Goal: Understand process/instructions: Learn how to perform a task or action

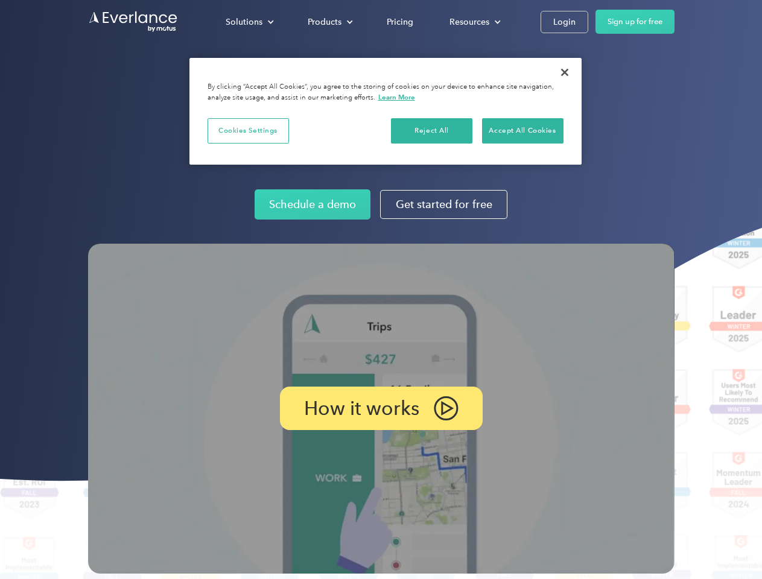
click at [380, 289] on img at bounding box center [381, 409] width 586 height 330
click at [249, 22] on div "Solutions" at bounding box center [244, 21] width 37 height 15
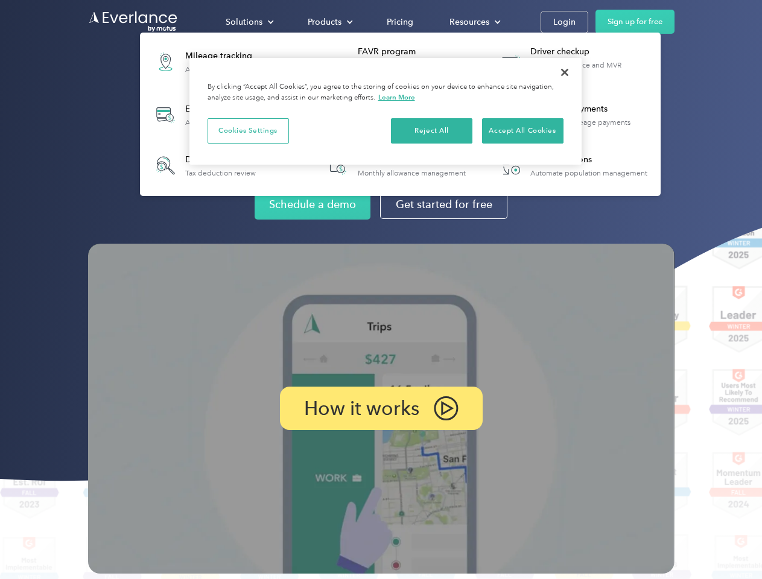
click at [329, 22] on div "Products" at bounding box center [325, 21] width 34 height 15
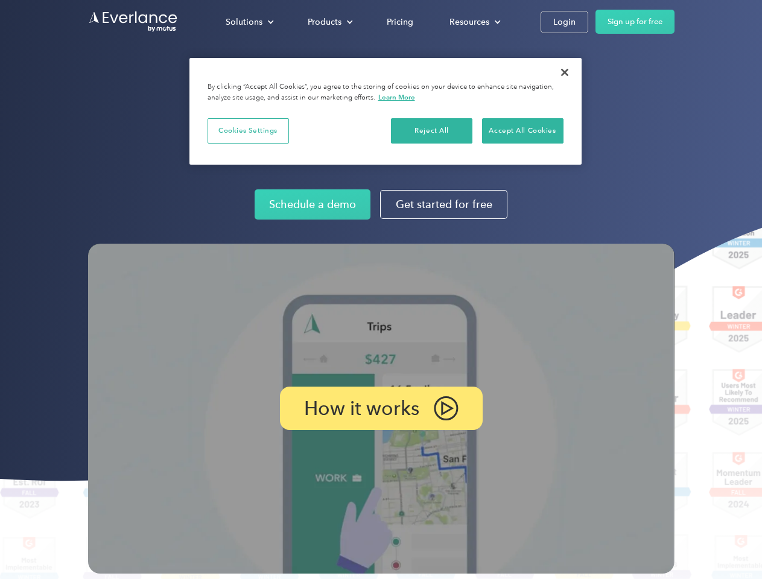
click at [473, 22] on div "Resources" at bounding box center [469, 21] width 40 height 15
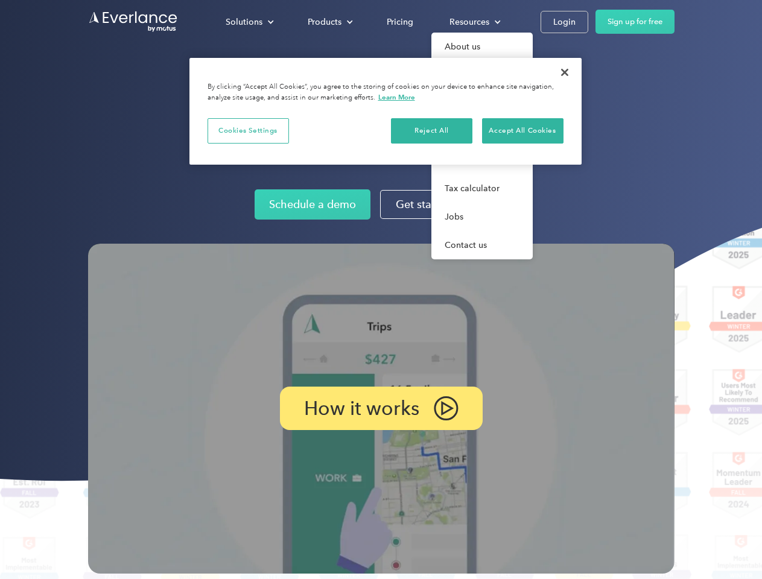
click at [380, 408] on p "How it works" at bounding box center [361, 408] width 115 height 14
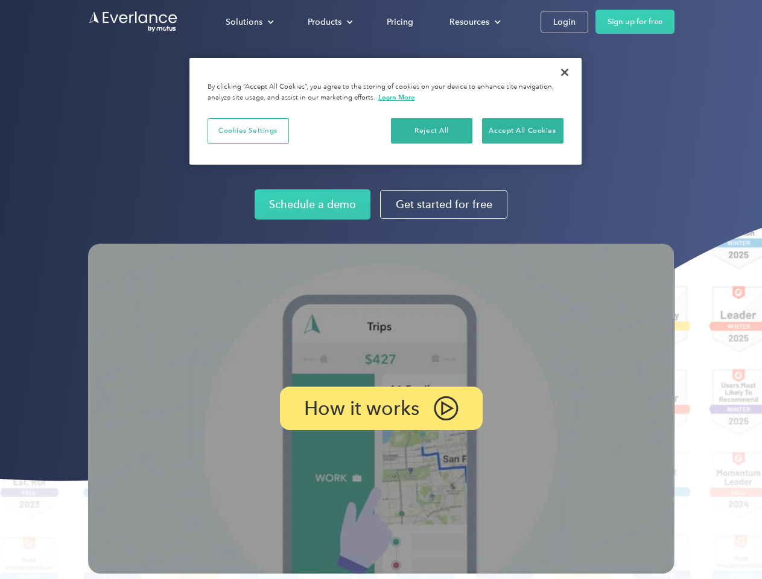
click at [248, 130] on button "Cookies Settings" at bounding box center [247, 130] width 81 height 25
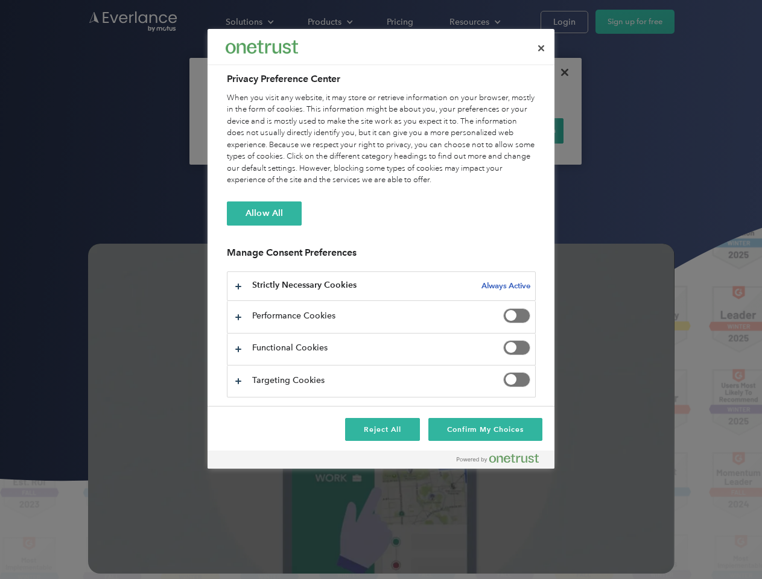
click at [432, 130] on div "When you visit any website, it may store or retrieve information on your browse…" at bounding box center [381, 139] width 309 height 94
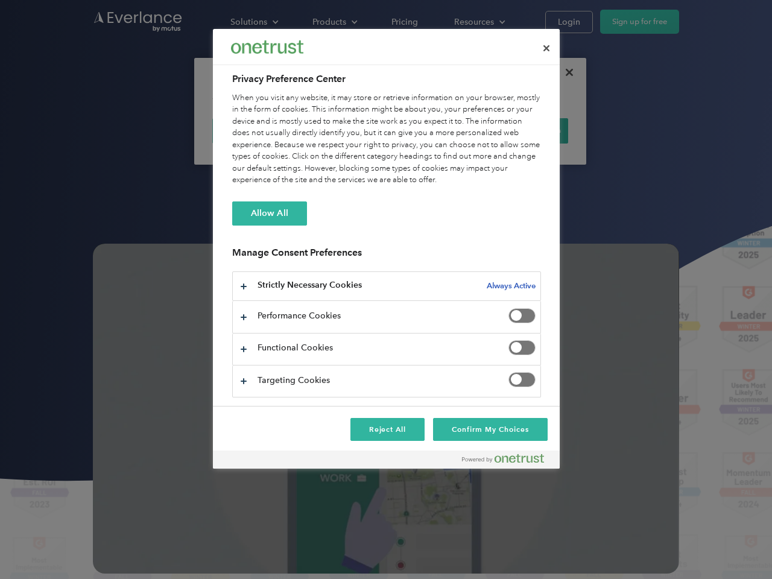
click at [522, 130] on div "When you visit any website, it may store or retrieve information on your browse…" at bounding box center [386, 139] width 309 height 94
click at [564, 72] on div at bounding box center [386, 289] width 772 height 579
